Goal: Check status: Check status

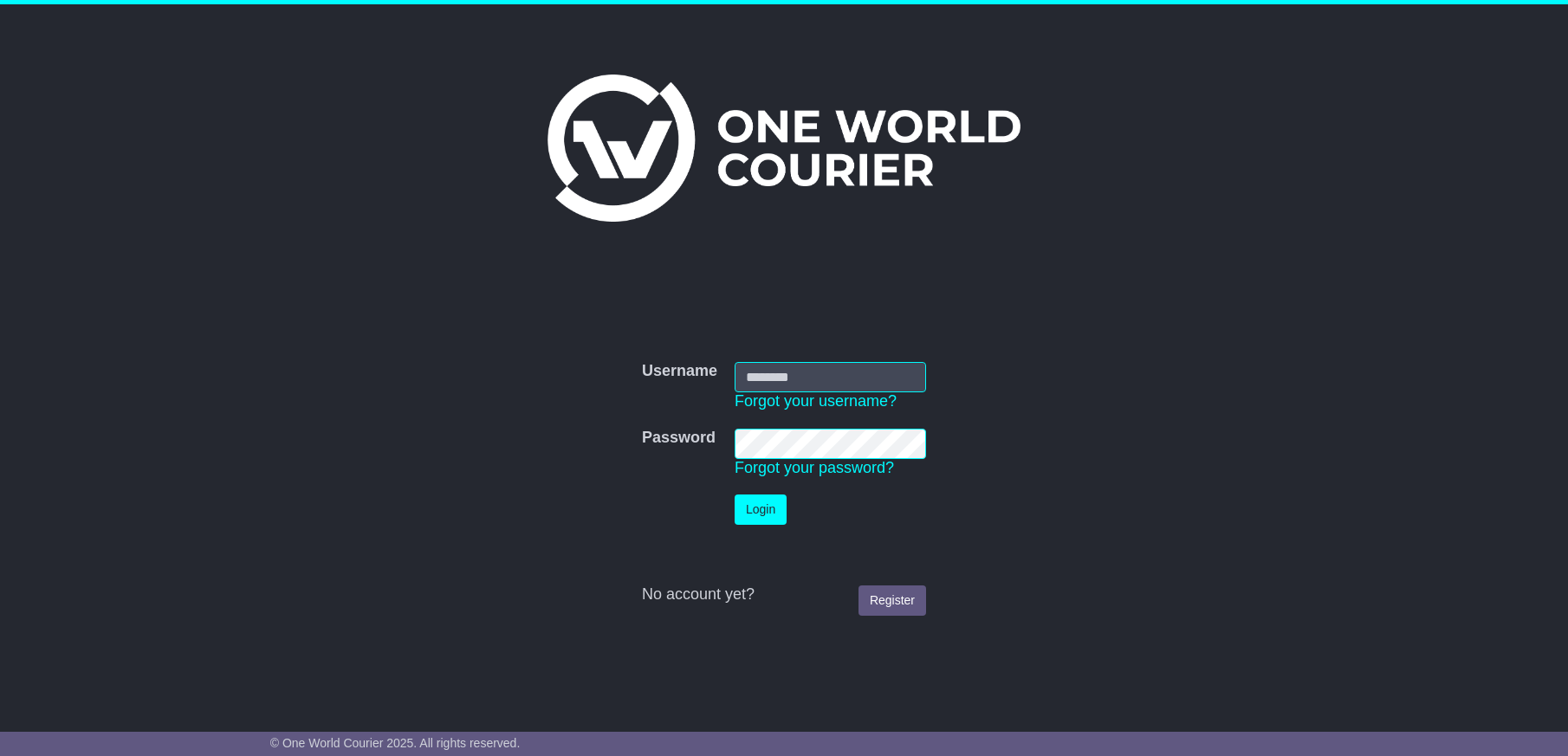
type input "**********"
click at [758, 507] on button "Login" at bounding box center [760, 510] width 52 height 30
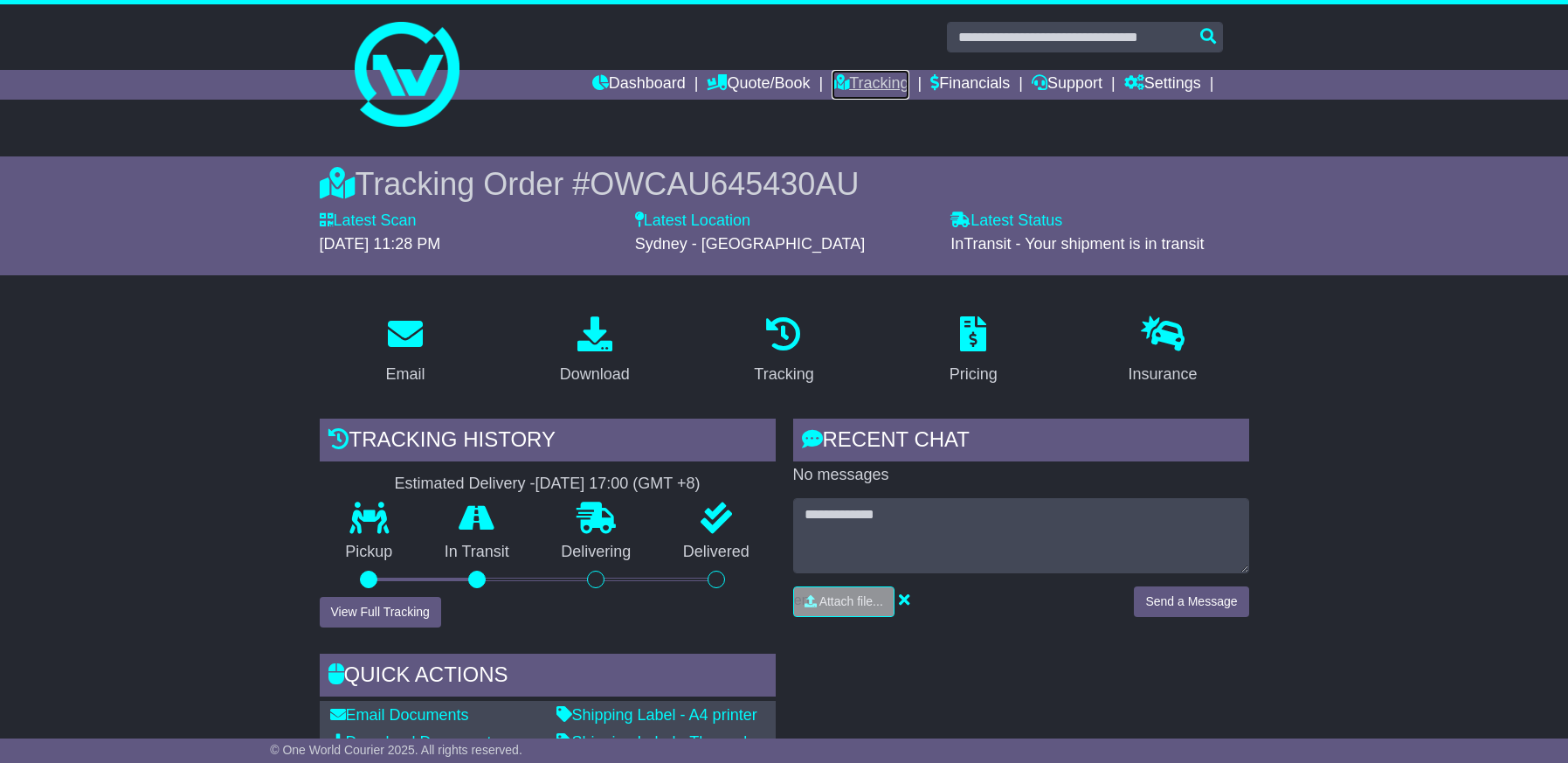
click at [850, 80] on link "Tracking" at bounding box center [870, 84] width 77 height 29
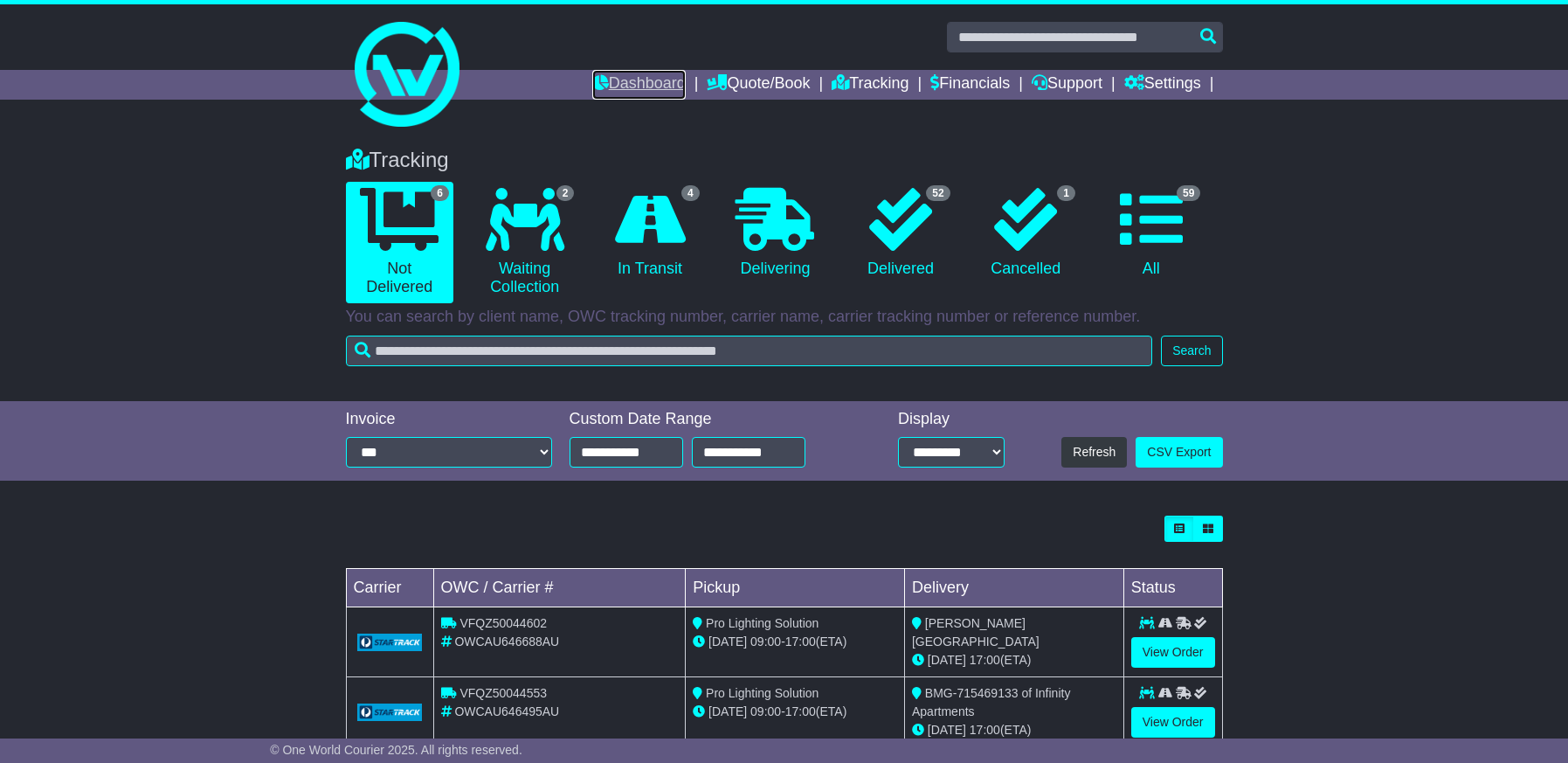
click at [636, 78] on link "Dashboard" at bounding box center [638, 84] width 93 height 29
